Goal: Check status: Check status

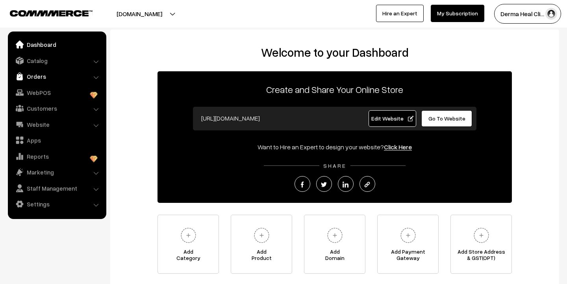
click at [39, 74] on link "Orders" at bounding box center [57, 76] width 94 height 14
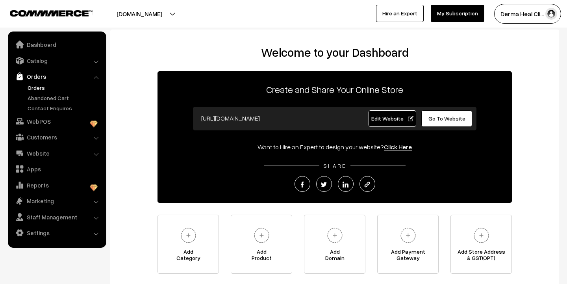
click at [39, 85] on link "Orders" at bounding box center [65, 88] width 78 height 8
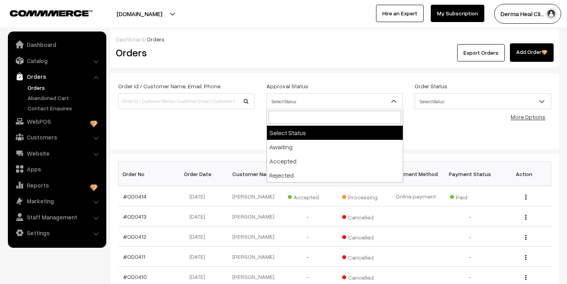
click at [393, 101] on b at bounding box center [394, 101] width 8 height 8
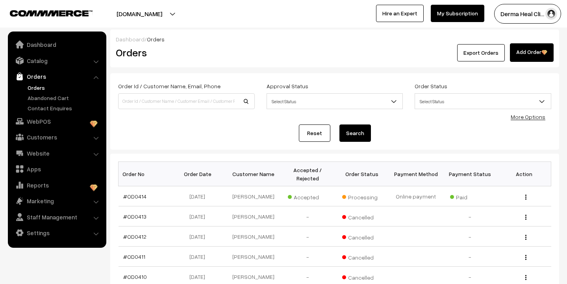
click at [393, 101] on b at bounding box center [394, 101] width 8 height 8
click at [542, 100] on b at bounding box center [543, 101] width 8 height 8
